Goal: Information Seeking & Learning: Learn about a topic

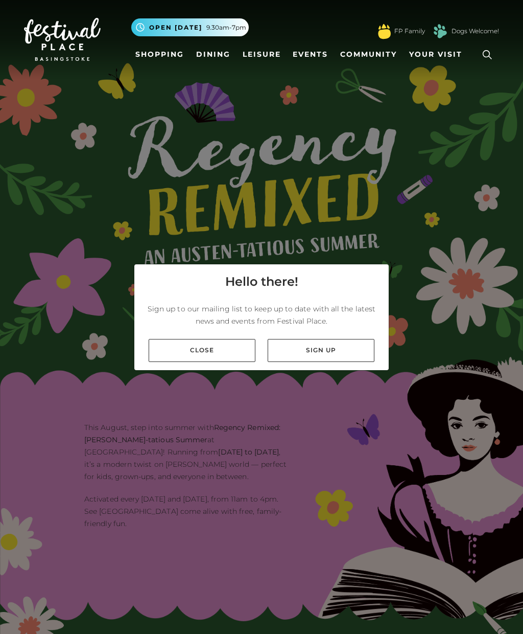
click at [216, 57] on link "Dining" at bounding box center [213, 54] width 42 height 19
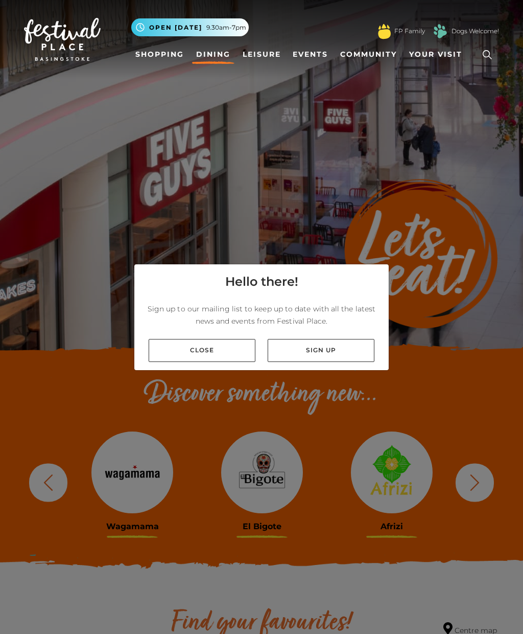
click at [197, 362] on link "Close" at bounding box center [202, 350] width 107 height 23
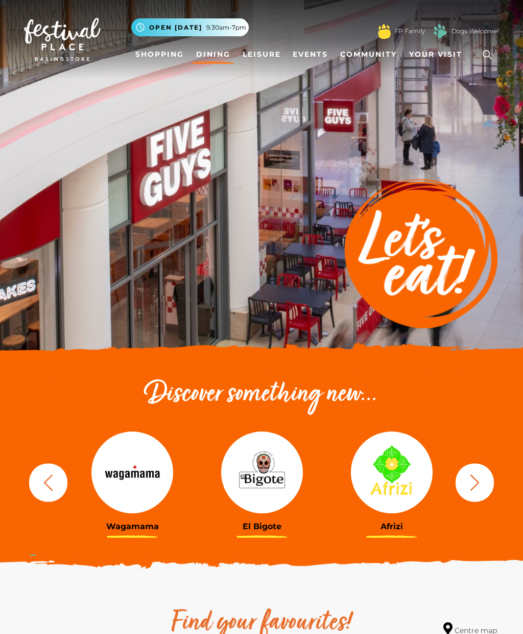
click at [489, 483] on button "button" at bounding box center [475, 482] width 38 height 38
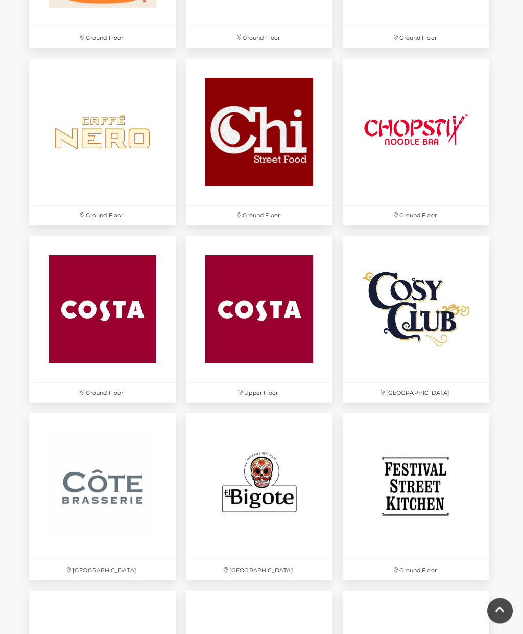
scroll to position [1153, 0]
click at [419, 305] on img at bounding box center [416, 309] width 147 height 147
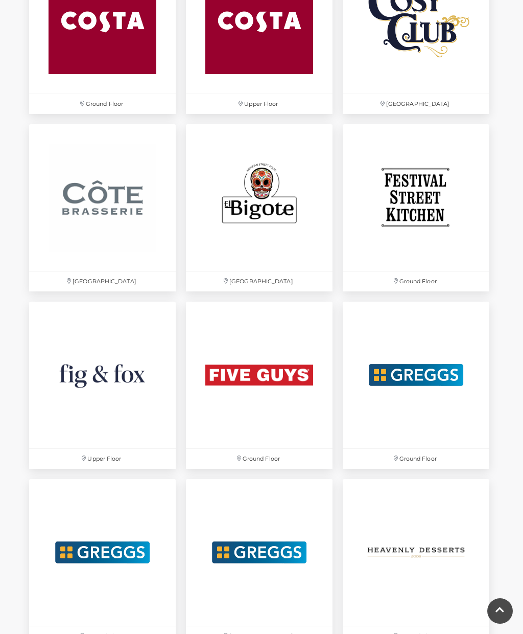
scroll to position [1442, 0]
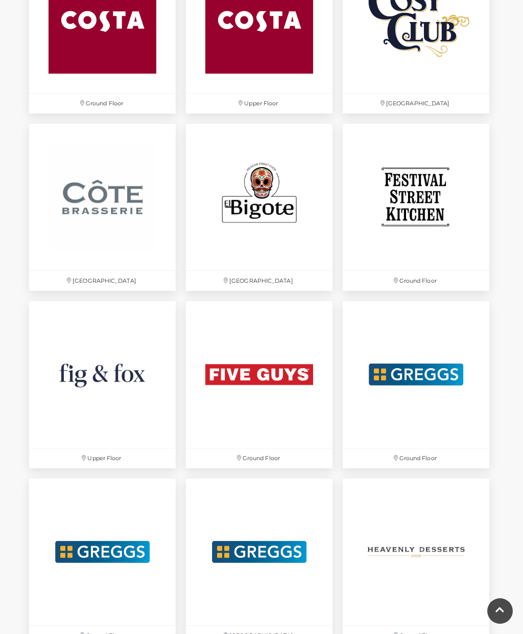
click at [429, 201] on img at bounding box center [416, 197] width 147 height 147
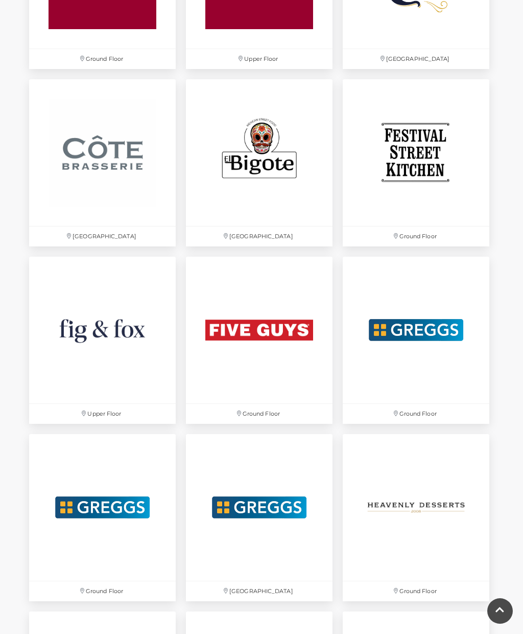
click at [113, 337] on img at bounding box center [102, 330] width 147 height 147
click at [110, 143] on img at bounding box center [102, 152] width 147 height 147
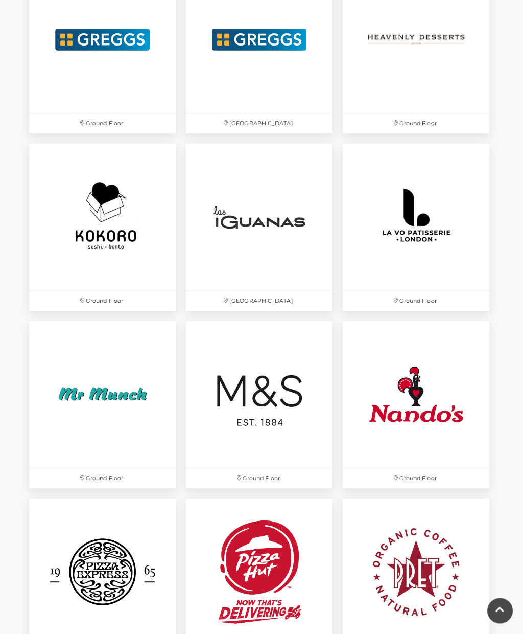
scroll to position [1903, 0]
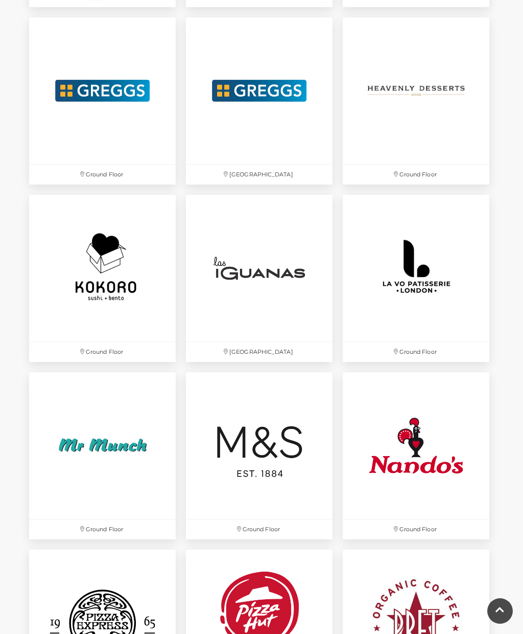
click at [273, 278] on img at bounding box center [259, 268] width 147 height 147
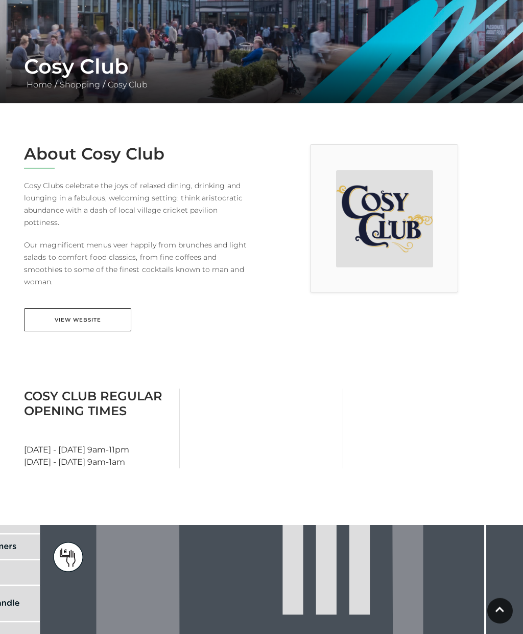
scroll to position [159, 0]
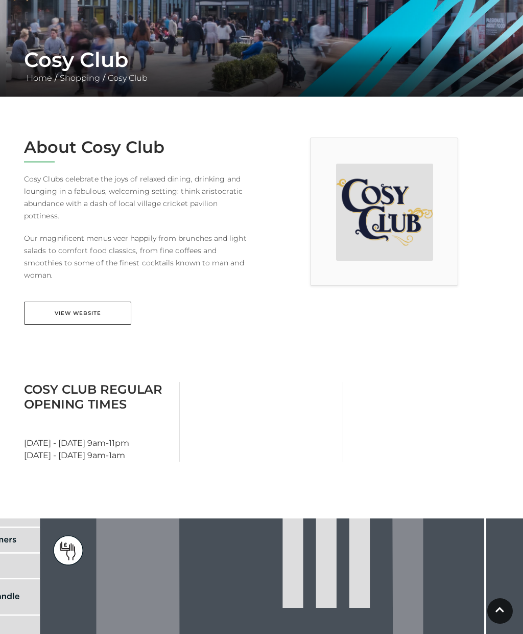
click at [104, 302] on link "View Website" at bounding box center [77, 313] width 107 height 23
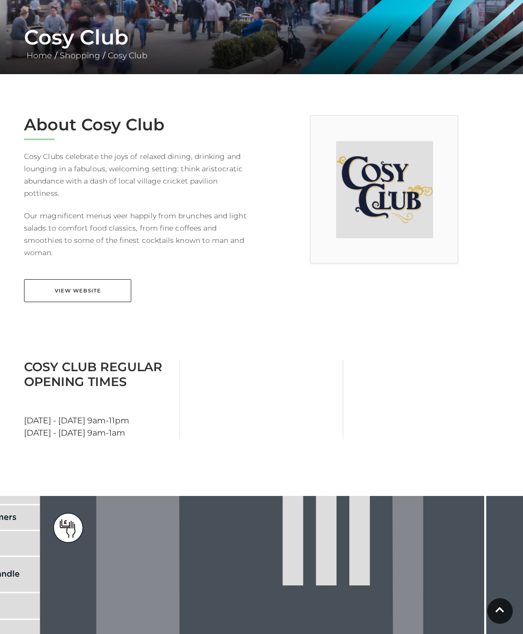
scroll to position [0, 0]
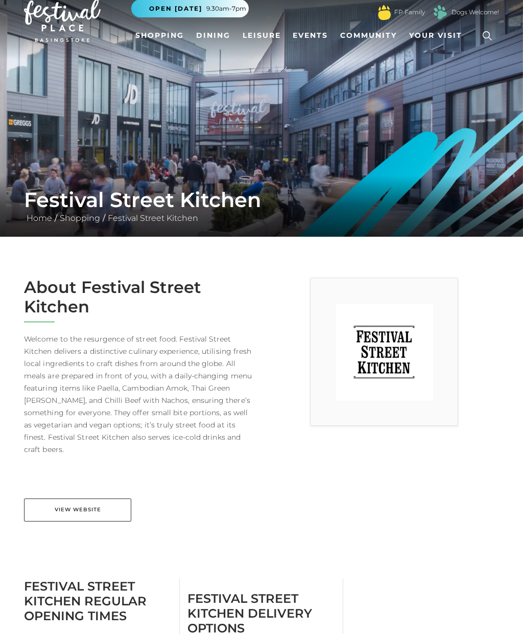
scroll to position [18, 0]
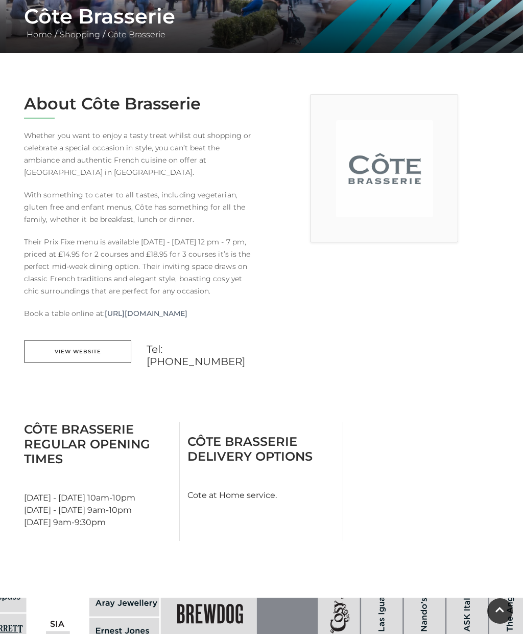
scroll to position [203, 0]
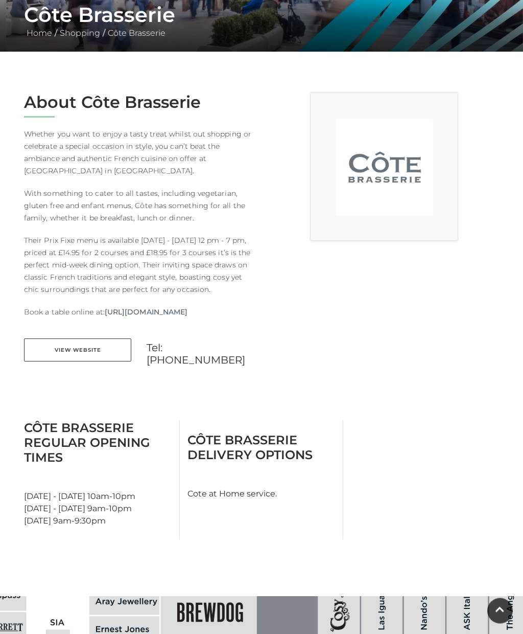
click at [108, 362] on link "View Website" at bounding box center [77, 350] width 107 height 23
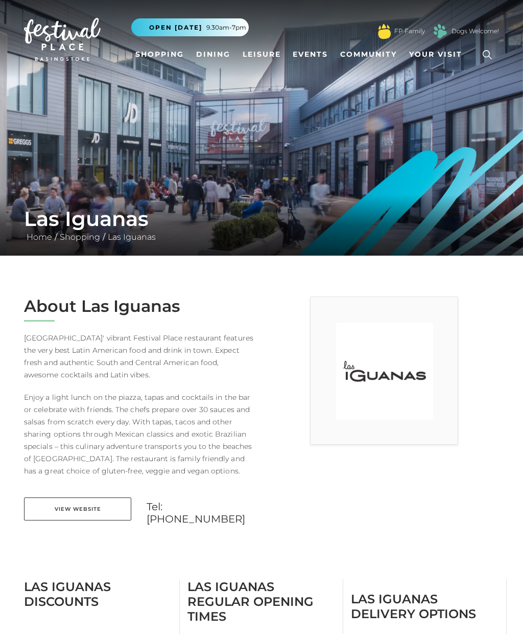
click at [100, 510] on link "View Website" at bounding box center [77, 508] width 107 height 23
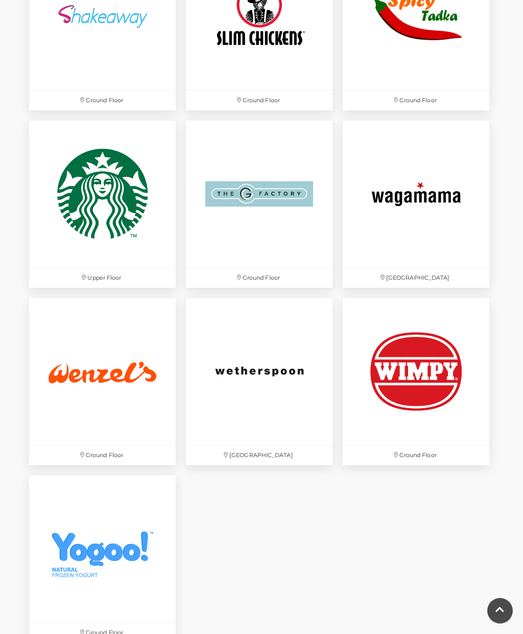
scroll to position [2687, 0]
click at [118, 381] on img at bounding box center [102, 371] width 147 height 147
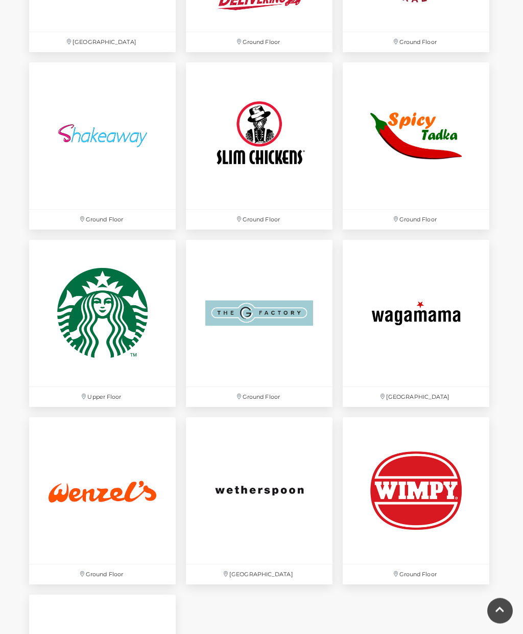
scroll to position [2564, 0]
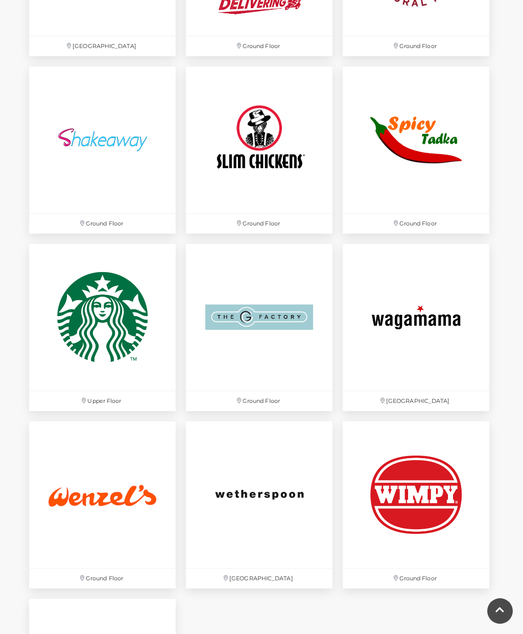
click at [284, 332] on img at bounding box center [259, 317] width 147 height 147
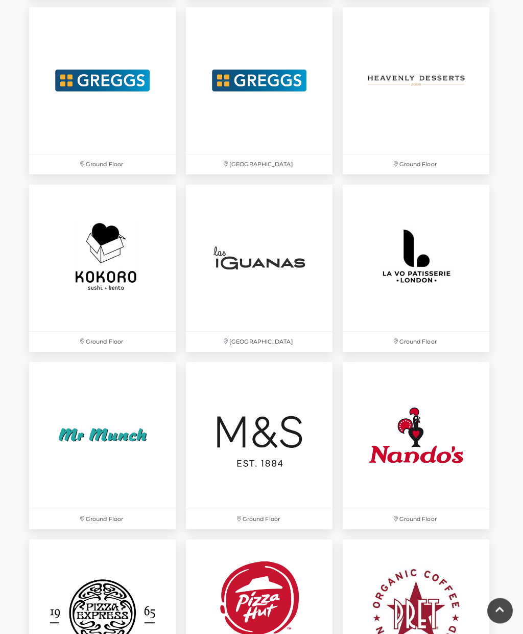
scroll to position [1913, 0]
click at [111, 431] on img at bounding box center [102, 435] width 147 height 147
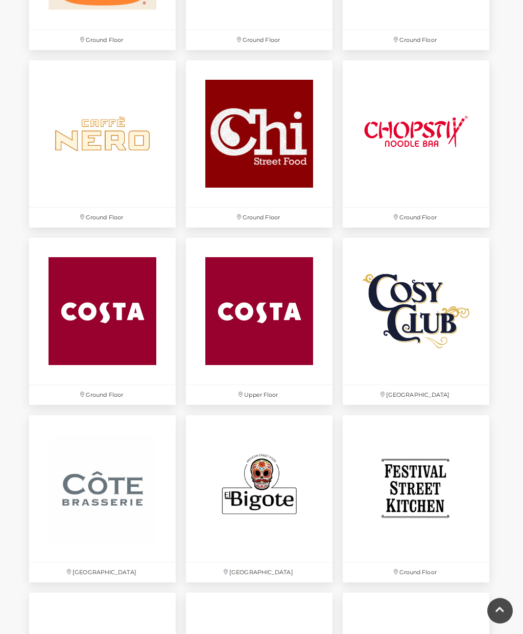
scroll to position [1151, 0]
click at [263, 495] on img at bounding box center [259, 488] width 147 height 147
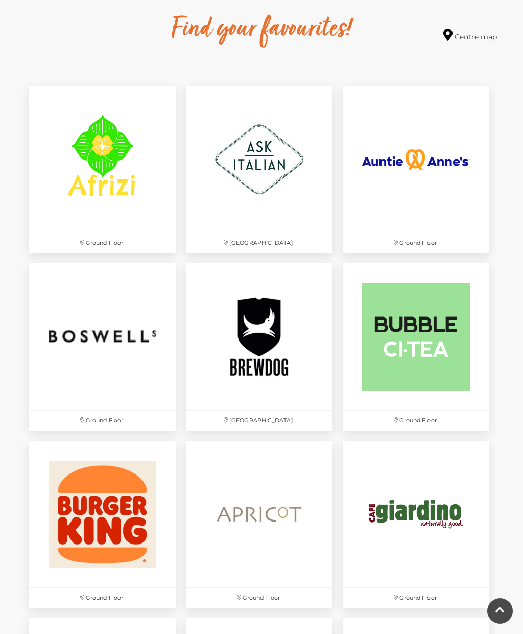
scroll to position [591, 0]
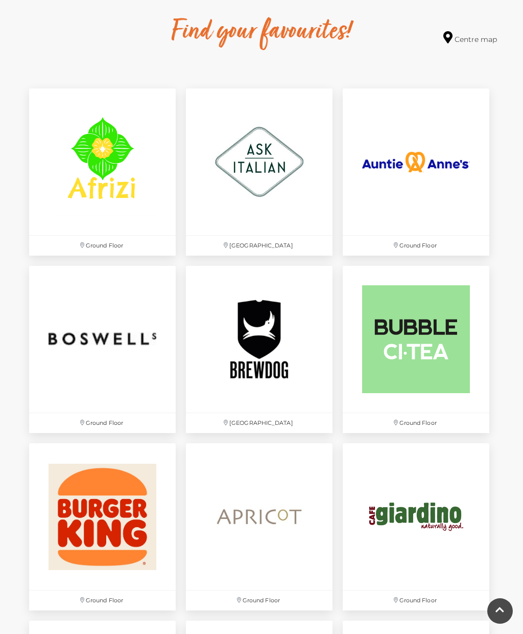
click at [271, 343] on img at bounding box center [259, 339] width 147 height 147
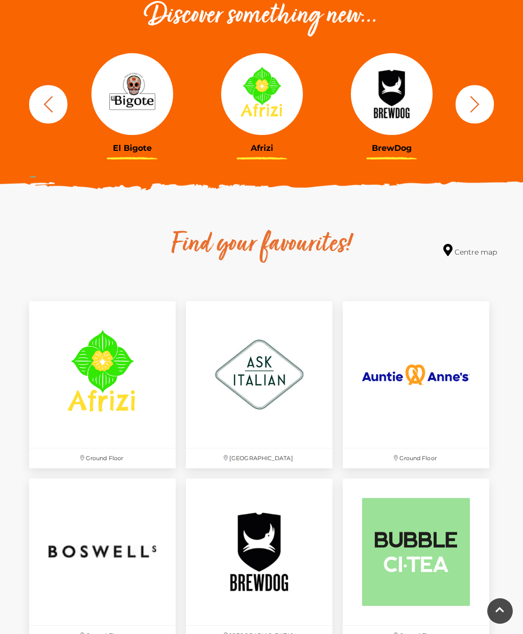
scroll to position [374, 0]
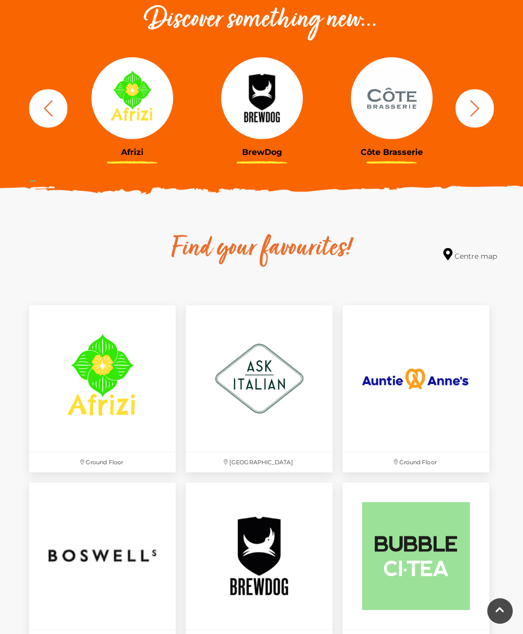
click at [110, 368] on img at bounding box center [102, 378] width 147 height 147
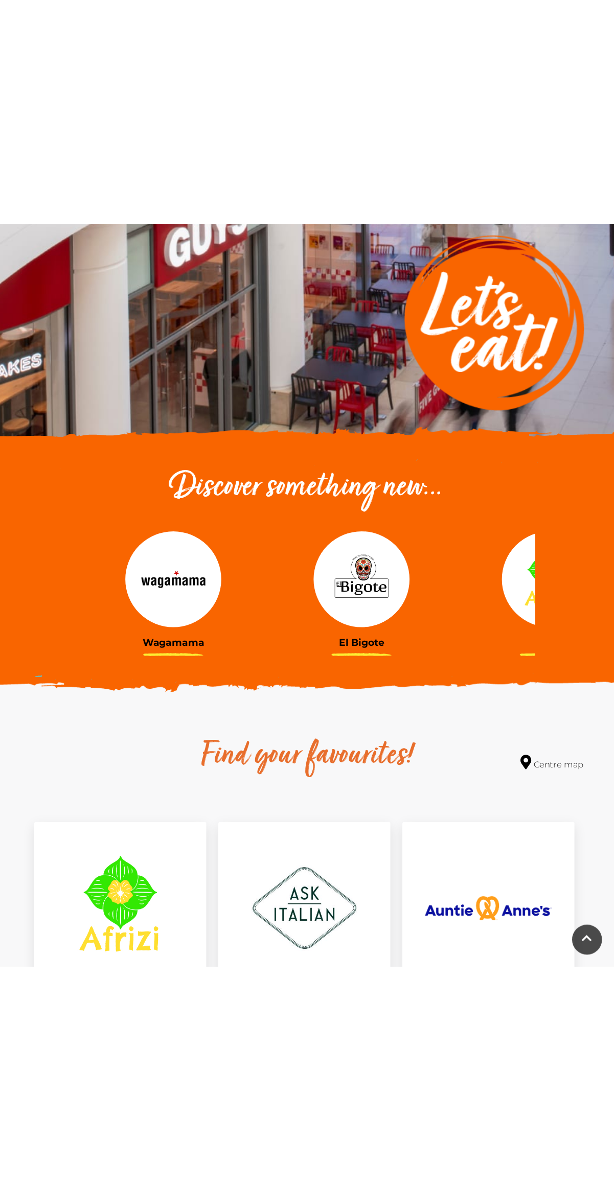
scroll to position [0, 0]
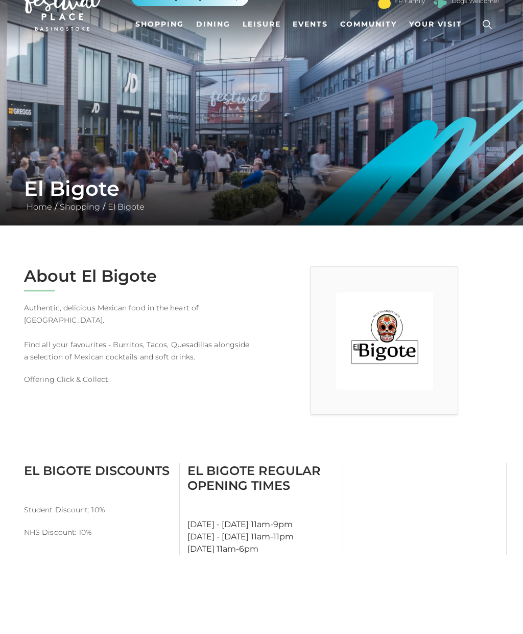
scroll to position [33, 0]
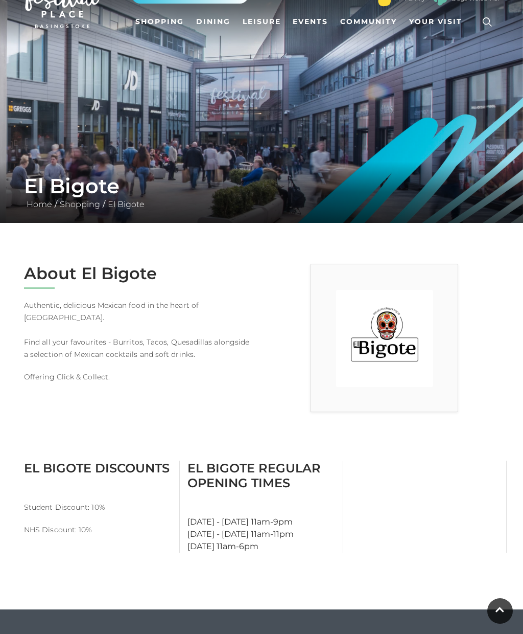
click at [385, 333] on img at bounding box center [384, 338] width 97 height 97
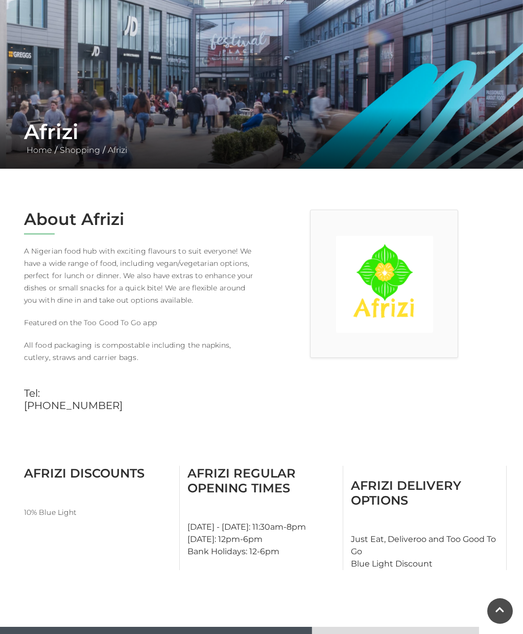
scroll to position [60, 0]
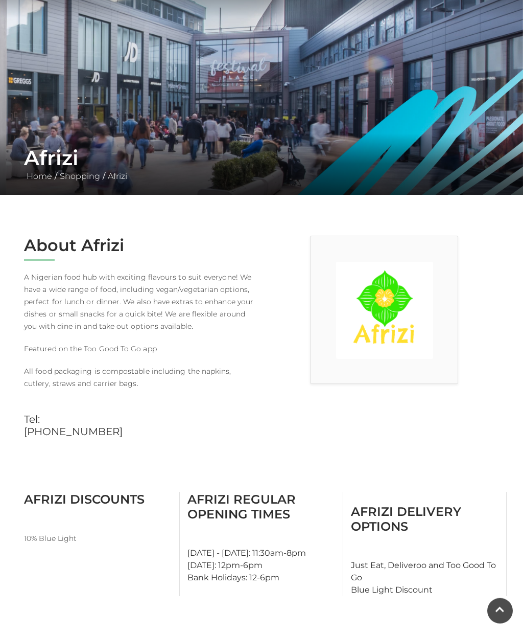
click at [375, 314] on img at bounding box center [384, 310] width 97 height 97
click at [375, 300] on img at bounding box center [384, 310] width 97 height 97
click at [160, 363] on div "About Afrizi A Nigerian food hub with exciting flavours to suit everyone! We ha…" at bounding box center [138, 342] width 245 height 212
